Goal: Task Accomplishment & Management: Use online tool/utility

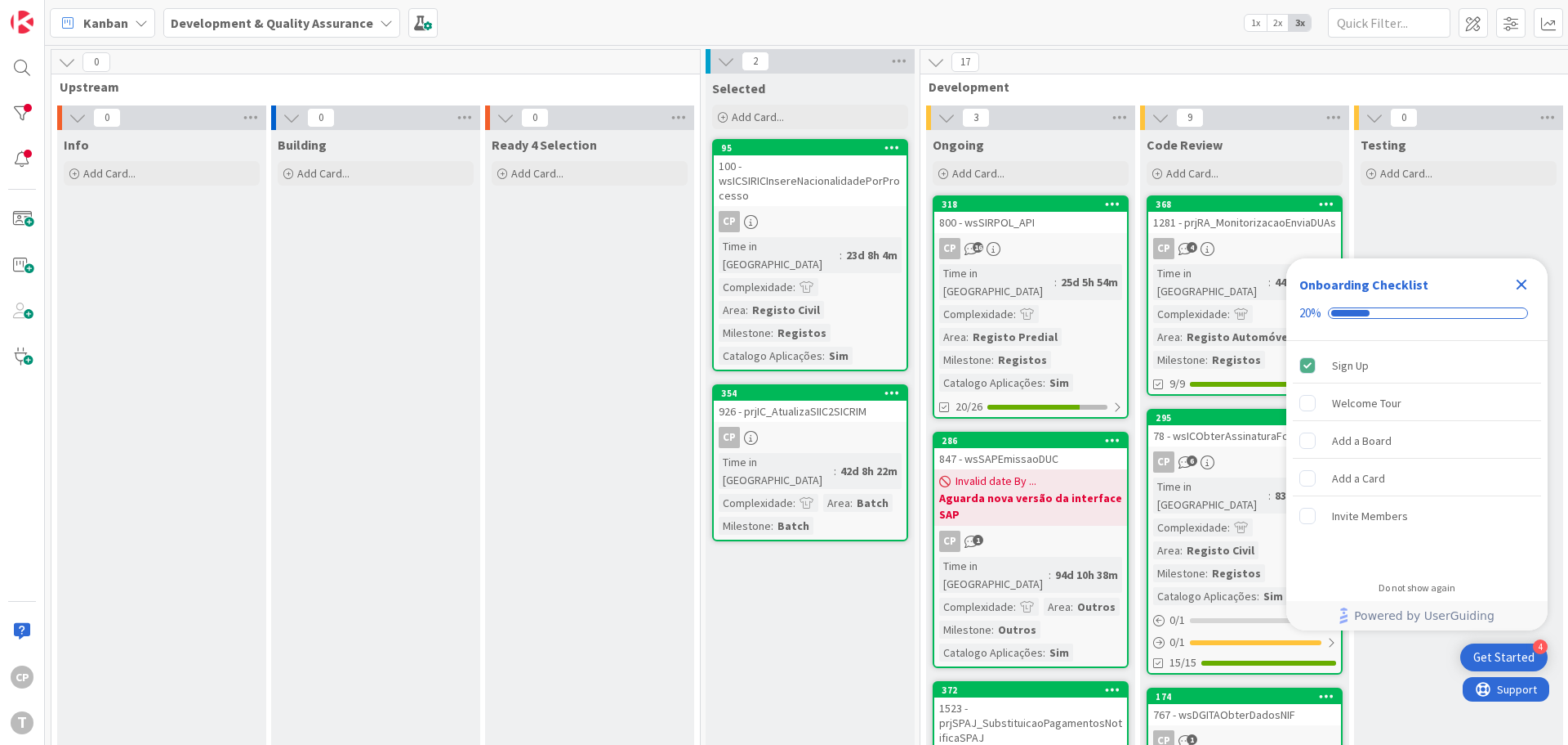
click at [1525, 283] on icon "Close Checklist" at bounding box center [1521, 284] width 19 height 19
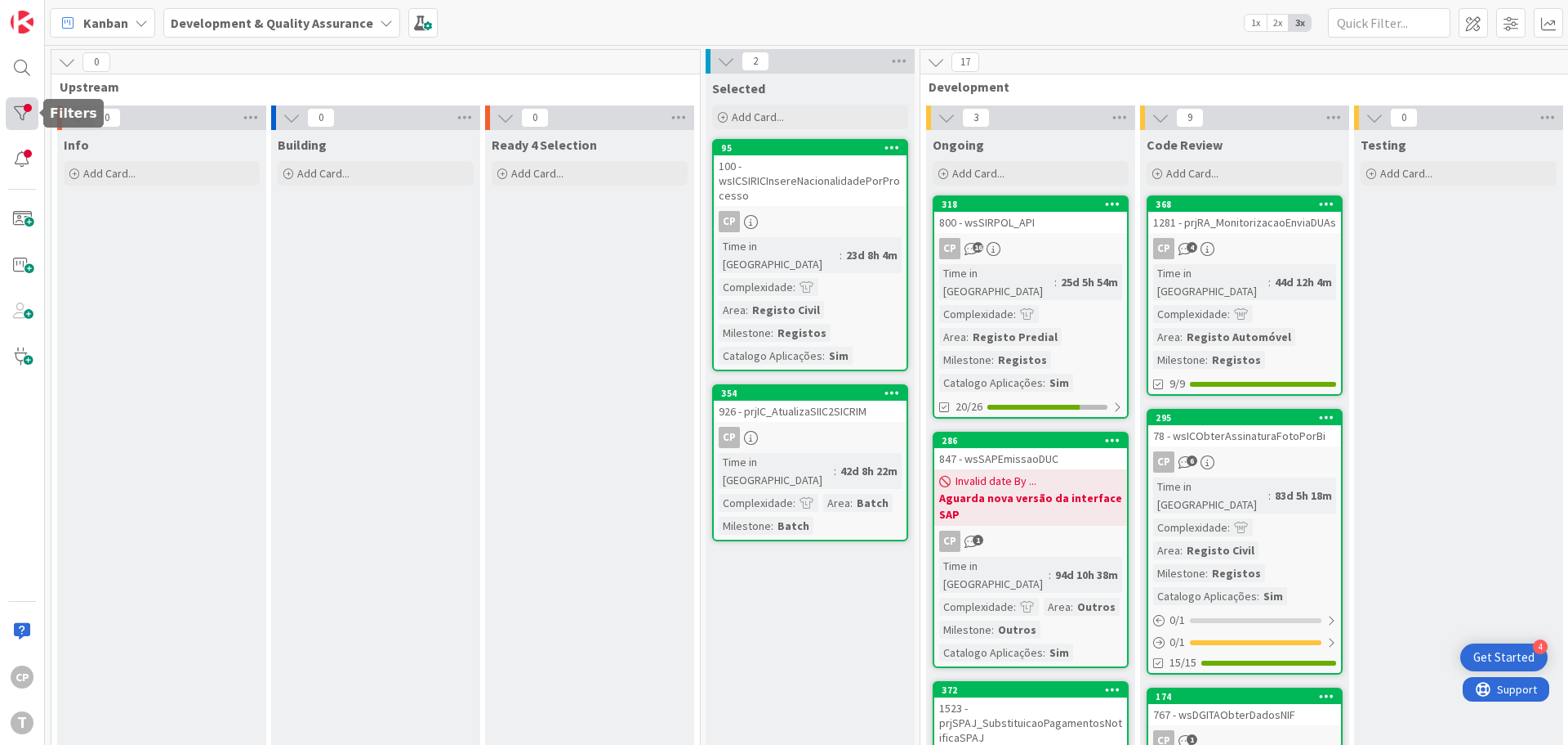
click at [22, 105] on div at bounding box center [22, 114] width 33 height 33
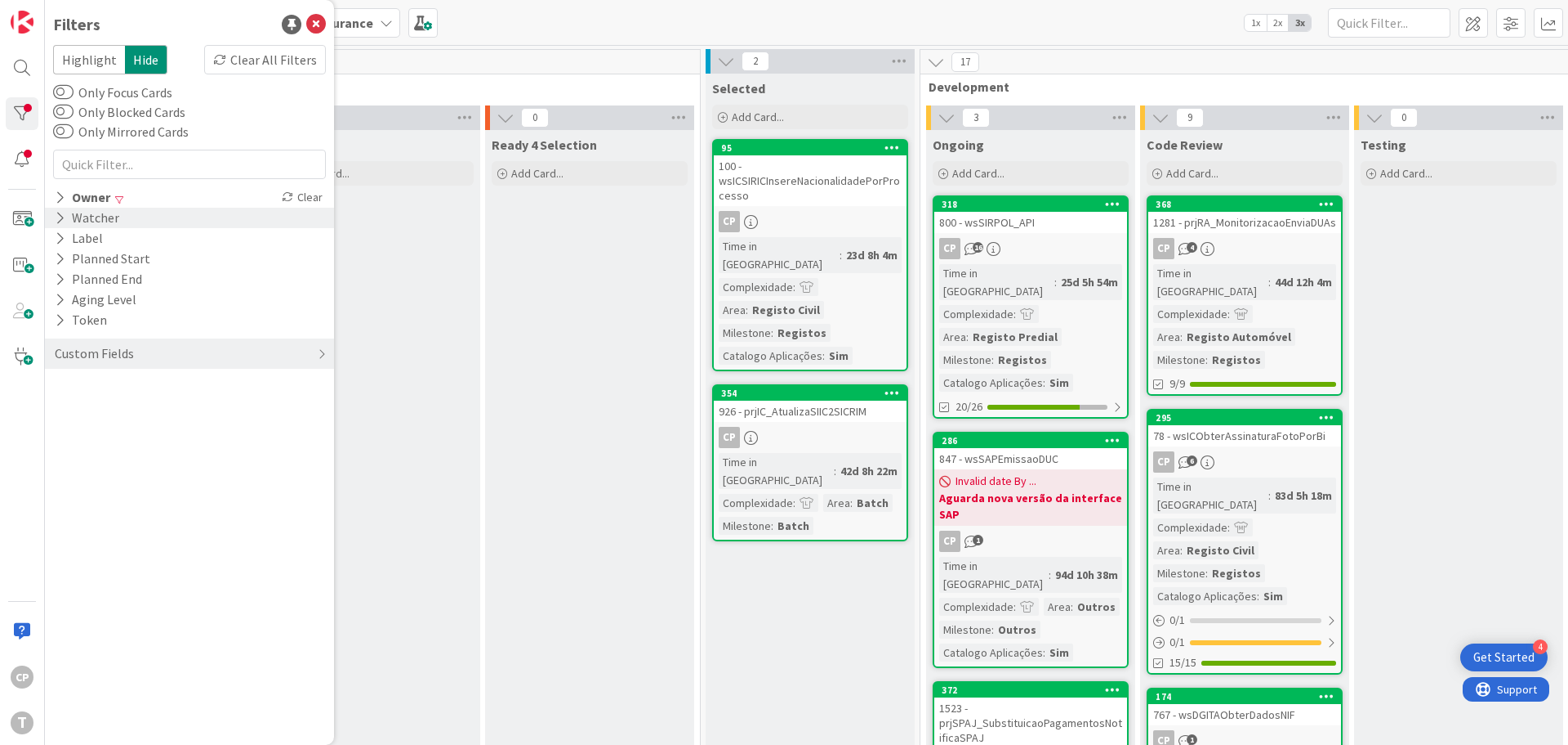
click at [65, 217] on div "Watcher" at bounding box center [88, 217] width 68 height 20
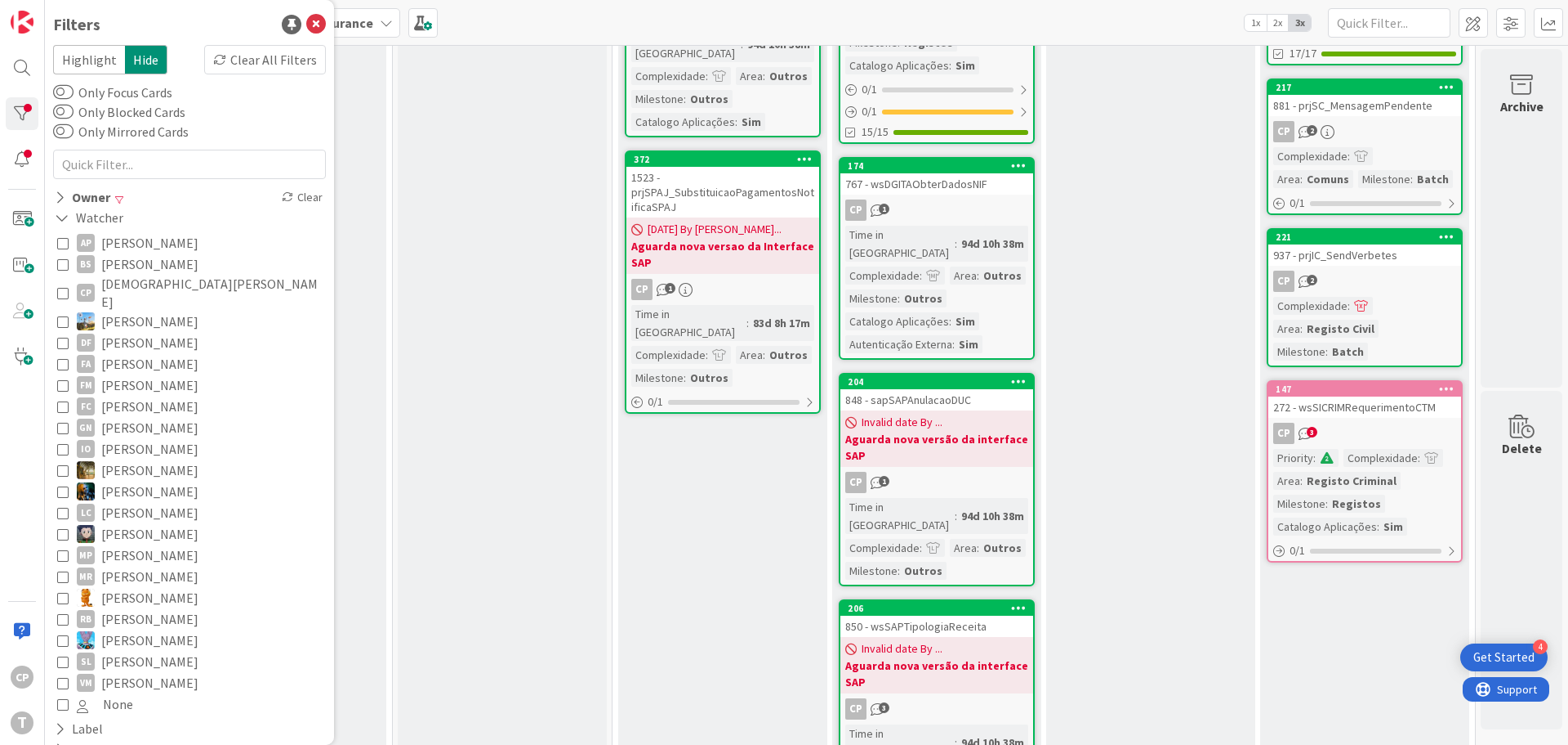
scroll to position [572, 311]
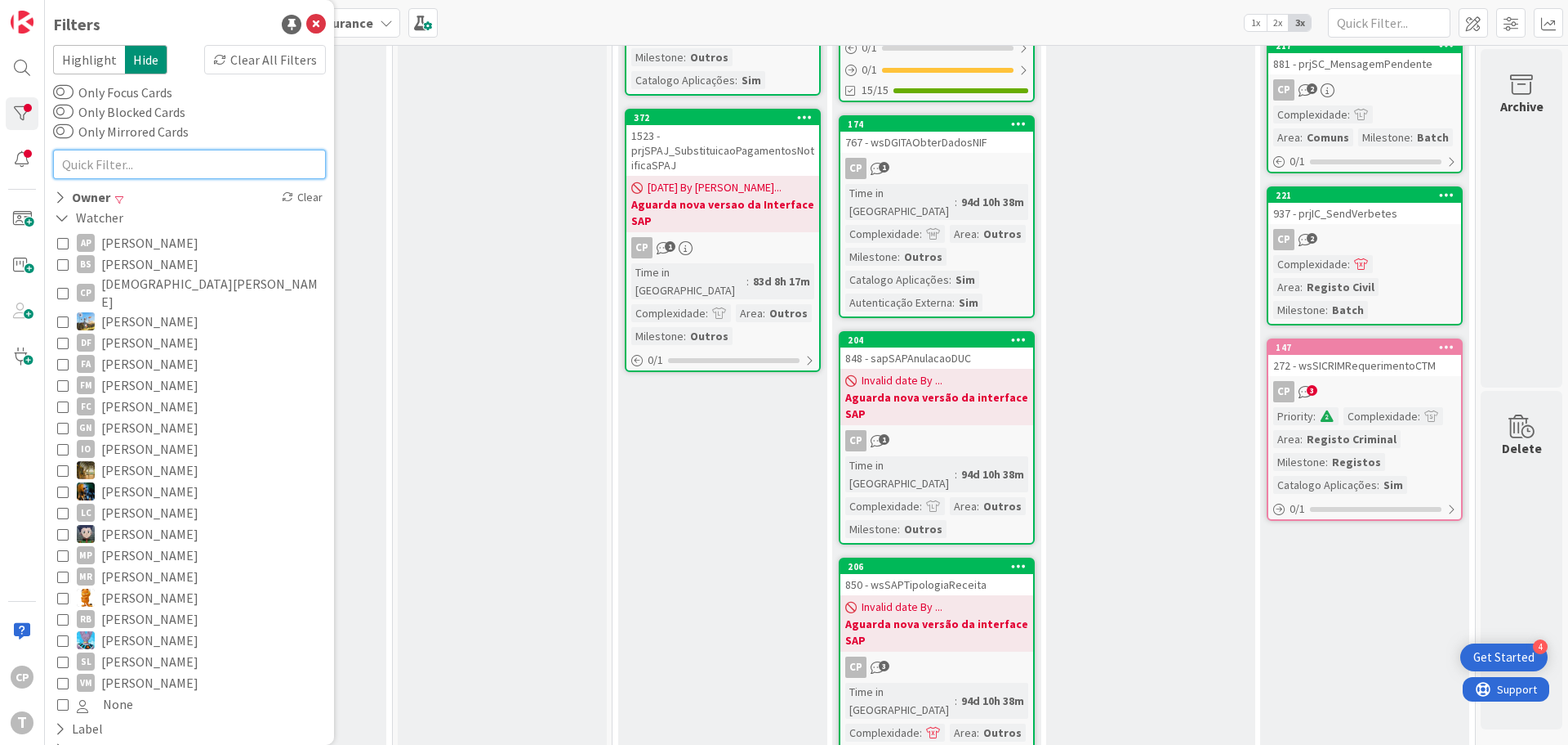
click at [106, 165] on input "text" at bounding box center [190, 165] width 273 height 29
click at [68, 480] on button "[PERSON_NAME]" at bounding box center [190, 491] width 265 height 21
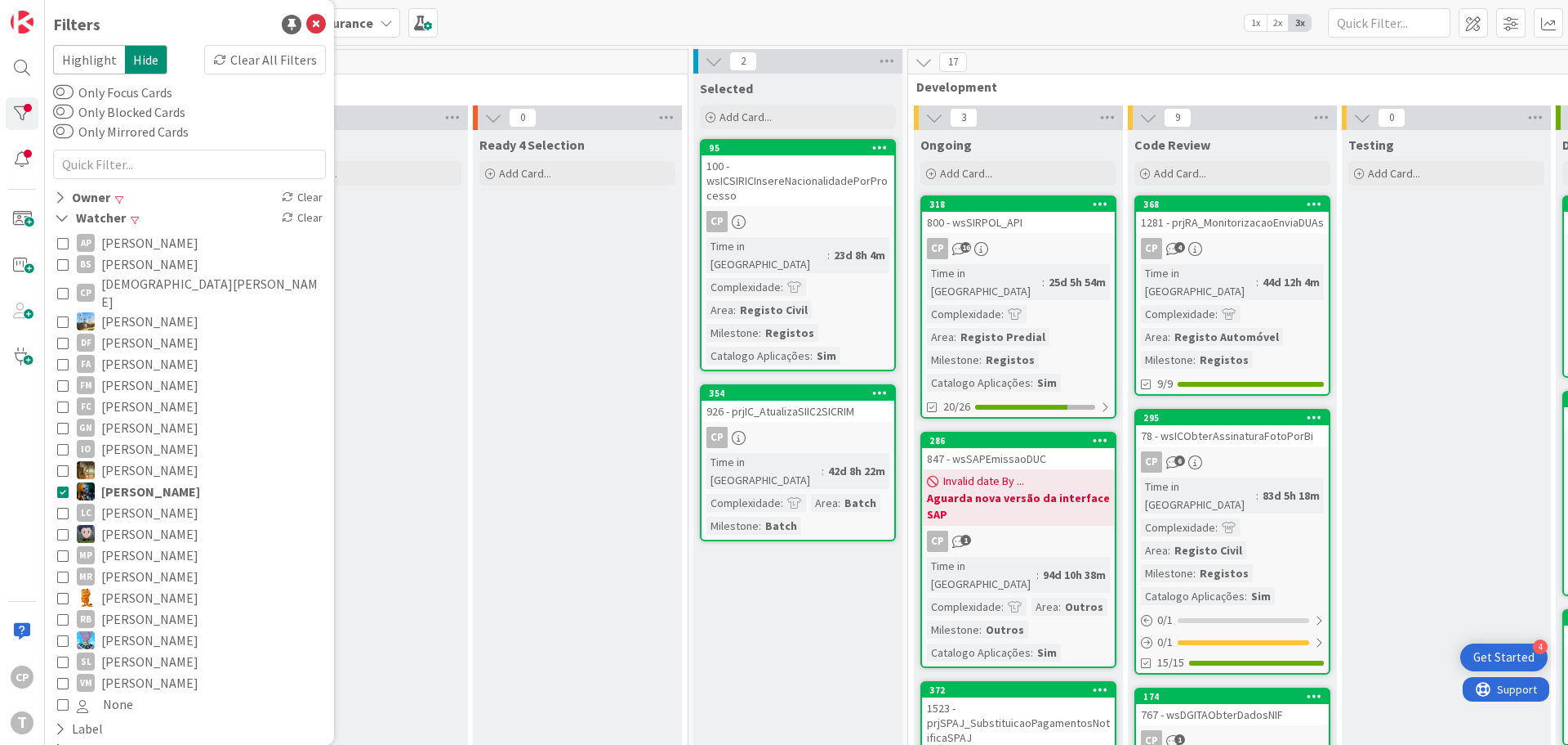
scroll to position [0, 0]
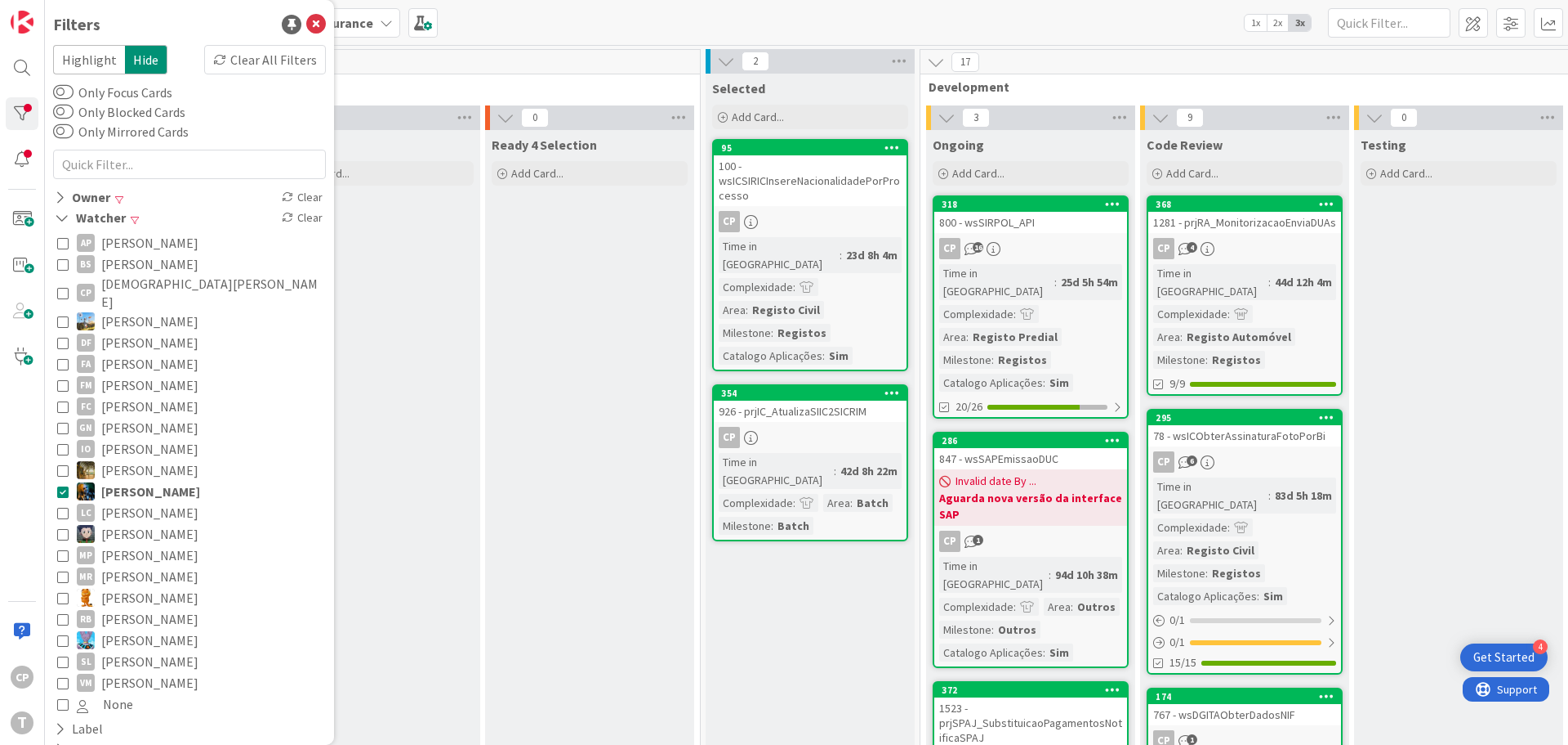
click at [63, 485] on icon at bounding box center [63, 491] width 12 height 12
click at [55, 198] on icon at bounding box center [59, 198] width 11 height 14
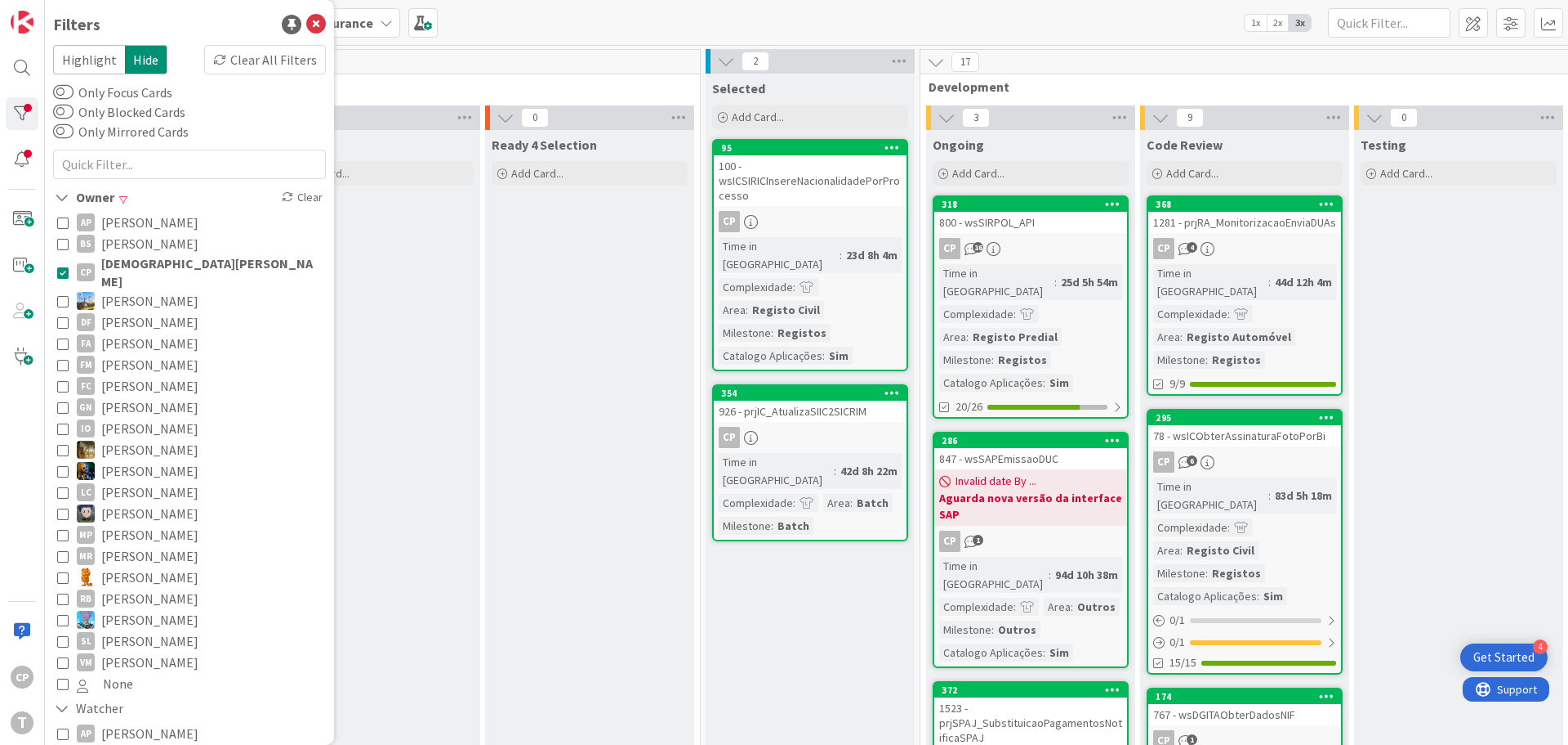
click at [61, 267] on icon at bounding box center [63, 273] width 12 height 12
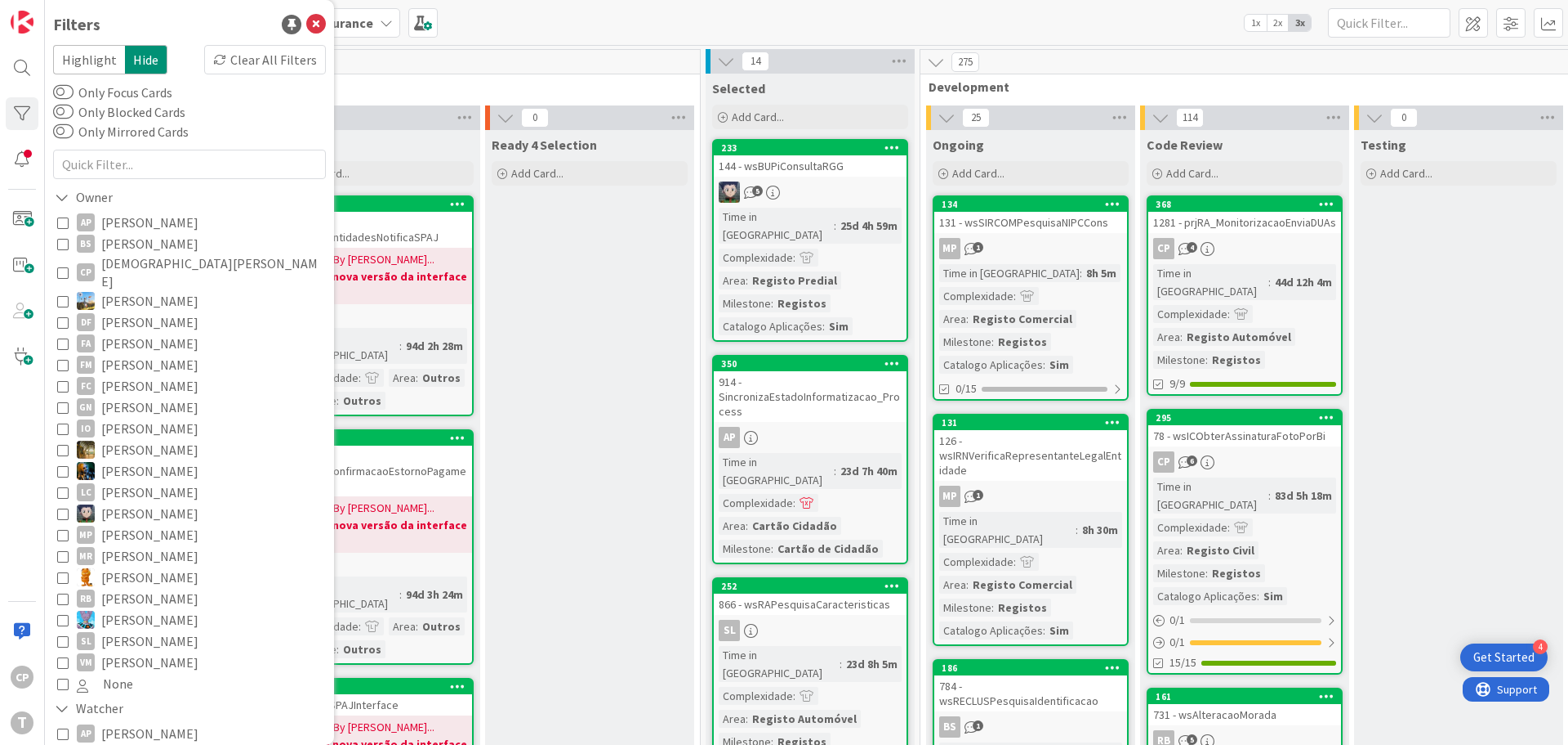
click at [63, 444] on icon at bounding box center [63, 450] width 12 height 12
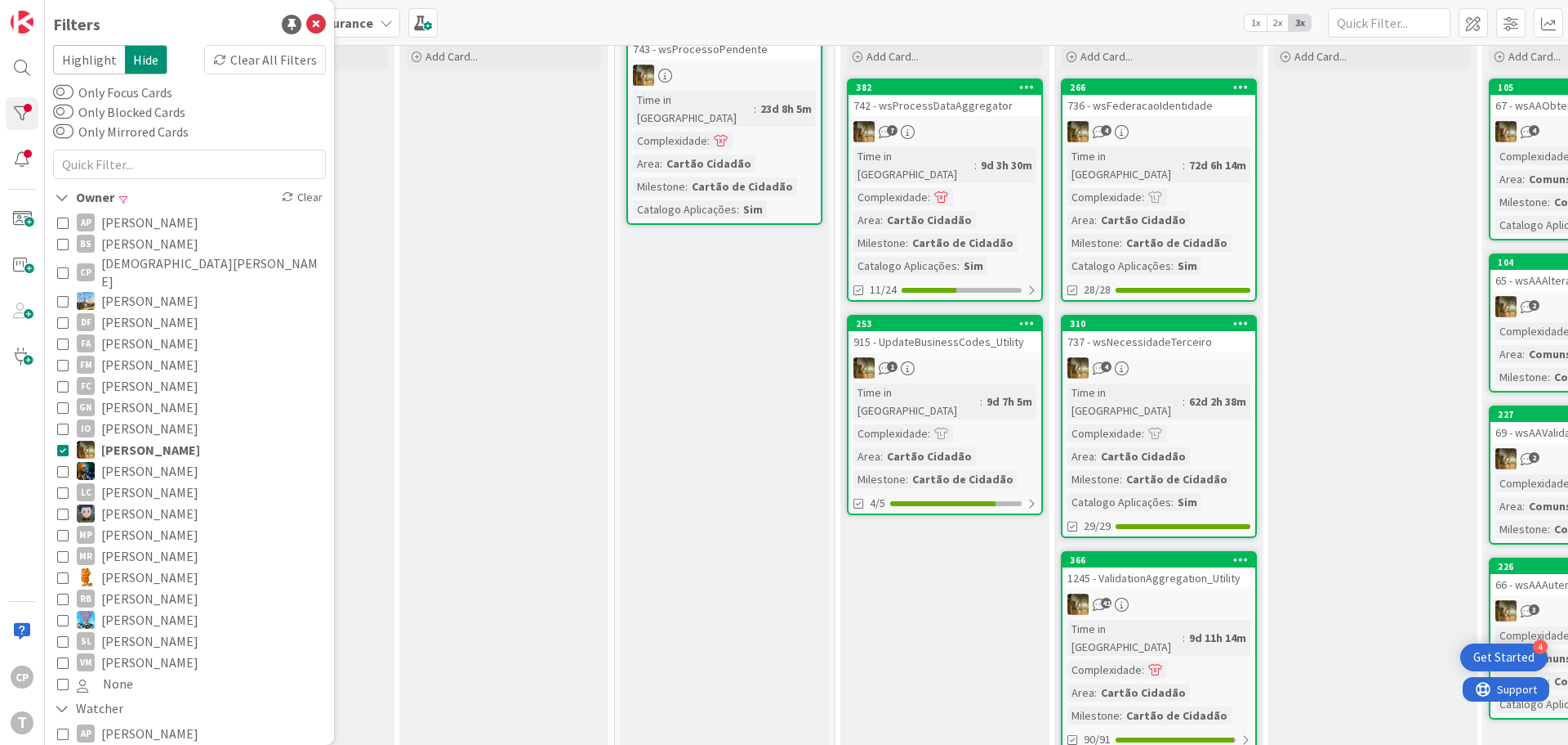
scroll to position [117, 105]
